Goal: Navigation & Orientation: Find specific page/section

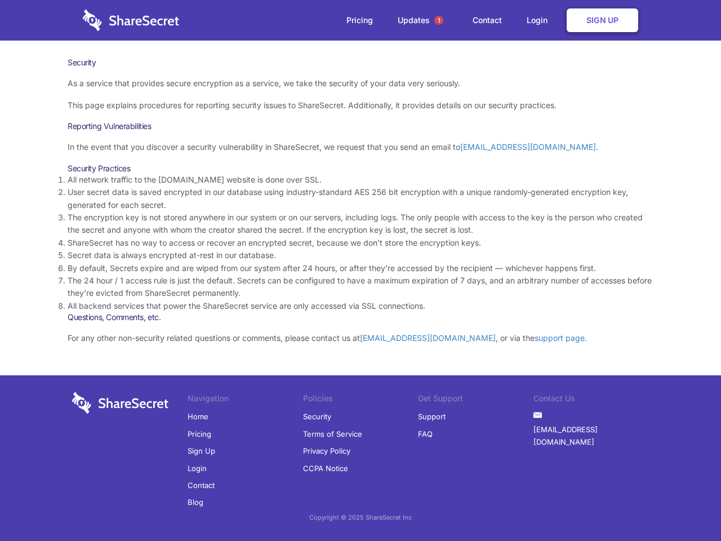
click at [361, 270] on li "By default, Secrets expire and are wiped from our system after 24 hours, or aft…" at bounding box center [361, 268] width 586 height 12
click at [439, 20] on span "1" at bounding box center [438, 20] width 9 height 9
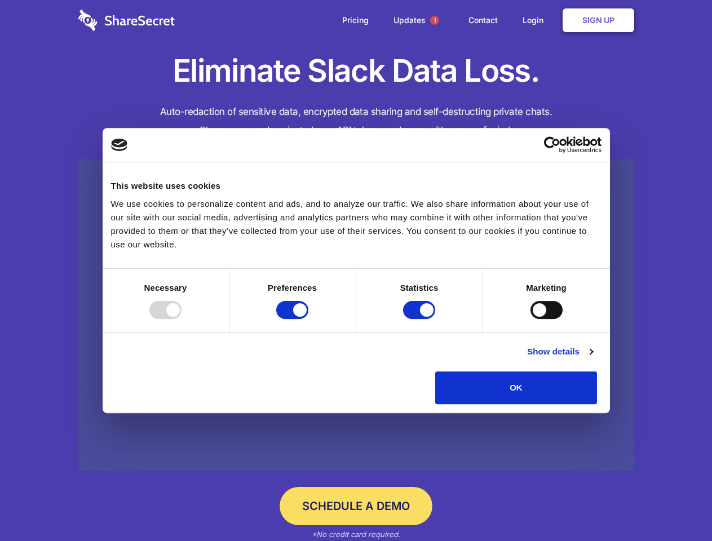
click at [181, 319] on div at bounding box center [165, 310] width 32 height 18
click at [308, 319] on input "Preferences" at bounding box center [292, 310] width 32 height 18
checkbox input "false"
click at [420, 319] on input "Statistics" at bounding box center [419, 310] width 32 height 18
checkbox input "false"
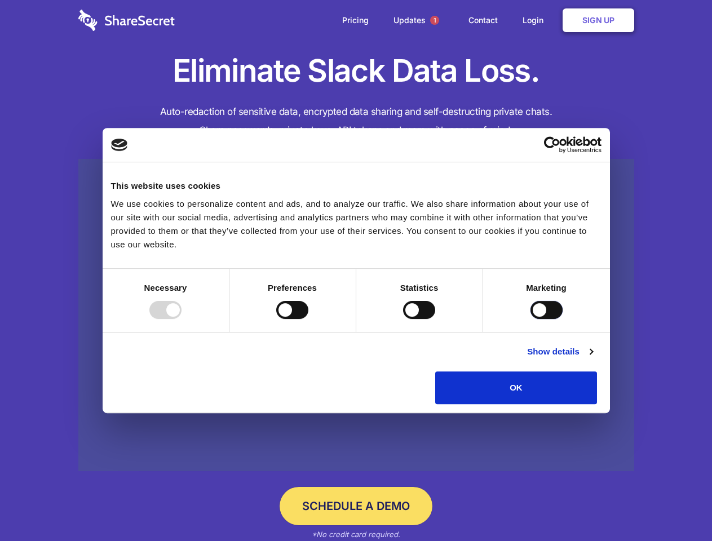
click at [530, 319] on input "Marketing" at bounding box center [546, 310] width 32 height 18
checkbox input "true"
click at [592, 358] on link "Show details" at bounding box center [559, 352] width 65 height 14
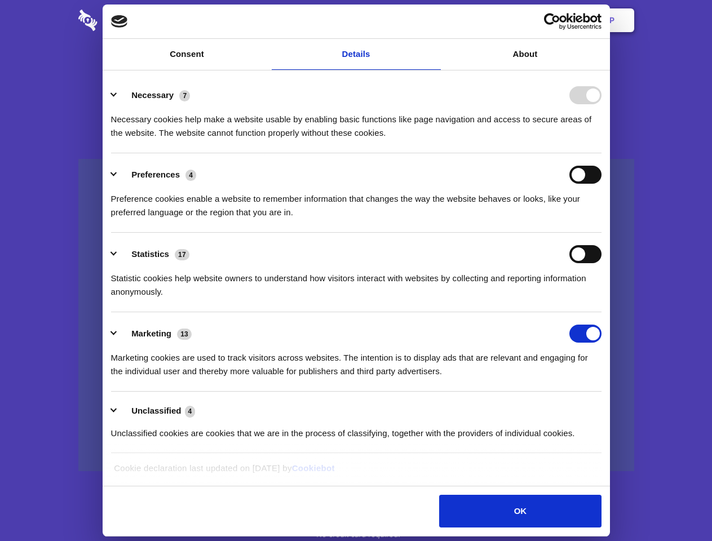
click at [601, 153] on li "Necessary 7 Necessary cookies help make a website usable by enabling basic func…" at bounding box center [356, 113] width 490 height 79
click at [434, 20] on span "1" at bounding box center [434, 20] width 9 height 9
